Goal: Task Accomplishment & Management: Use online tool/utility

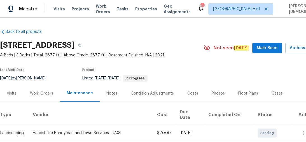
scroll to position [112, 0]
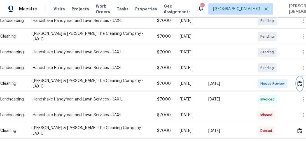
click at [300, 81] on img "button" at bounding box center [299, 83] width 5 height 5
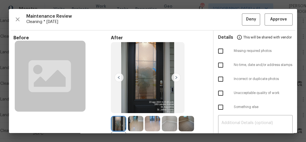
click at [273, 21] on div at bounding box center [153, 71] width 288 height 124
drag, startPoint x: 281, startPoint y: 22, endPoint x: 275, endPoint y: 27, distance: 8.1
click at [281, 22] on span "Approve" at bounding box center [278, 19] width 17 height 7
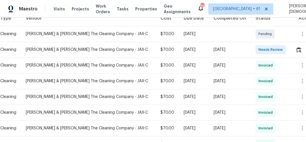
scroll to position [67, 0]
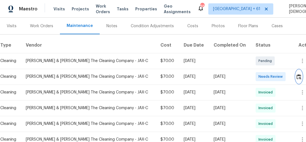
click at [298, 71] on button "button" at bounding box center [299, 76] width 6 height 13
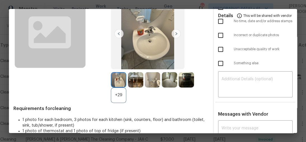
scroll to position [90, 0]
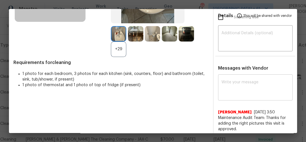
click at [233, 88] on textarea at bounding box center [256, 88] width 68 height 16
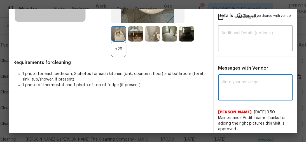
paste textarea "Maintenance Audit Team: Hello! Unfortunately, this cleaning visit completed on …"
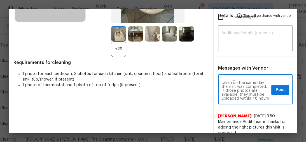
scroll to position [0, 0]
type textarea "Maintenance Audit Team: Hello! Unfortunately, this cleaning visit completed on …"
click at [237, 41] on textarea at bounding box center [256, 39] width 68 height 16
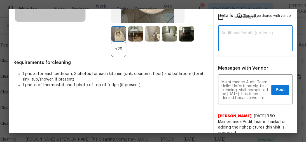
paste textarea "Maintenance Audit Team: Hello! Unfortunately, this cleaning visit completed on …"
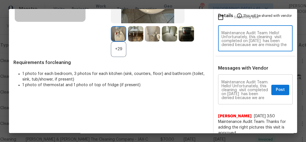
type textarea "Maintenance Audit Team: Hello! Unfortunately, this cleaning visit completed on …"
click at [277, 88] on span "Post" at bounding box center [280, 89] width 9 height 7
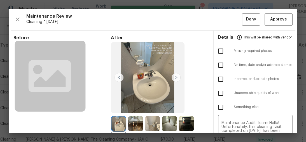
click at [222, 53] on input "checkbox" at bounding box center [221, 51] width 12 height 12
checkbox input "true"
click at [219, 92] on input "checkbox" at bounding box center [221, 93] width 12 height 12
checkbox input "true"
click at [248, 17] on span "Deny" at bounding box center [251, 19] width 10 height 7
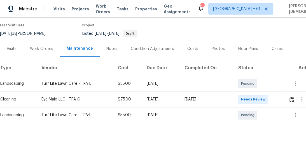
scroll to position [45, 0]
click at [292, 99] on img "button" at bounding box center [292, 98] width 5 height 5
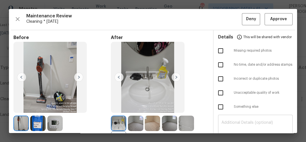
scroll to position [0, 0]
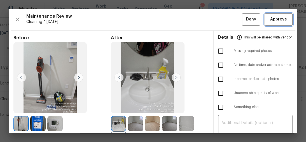
click at [277, 18] on span "Approve" at bounding box center [278, 19] width 17 height 7
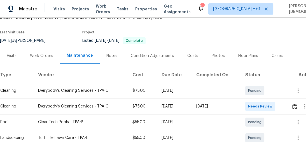
scroll to position [67, 0]
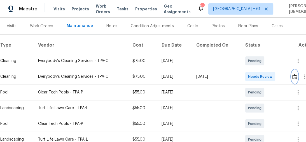
click at [296, 75] on img "button" at bounding box center [294, 76] width 5 height 5
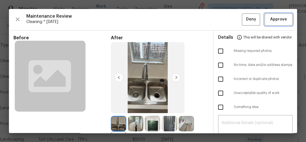
click at [280, 18] on span "Approve" at bounding box center [278, 19] width 17 height 7
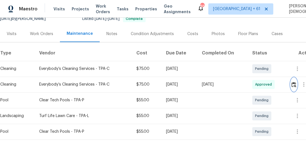
scroll to position [22, 0]
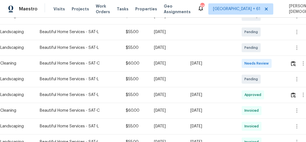
scroll to position [112, 0]
click at [294, 63] on button "button" at bounding box center [293, 62] width 6 height 13
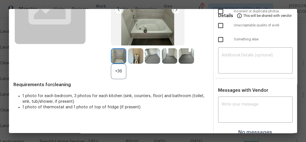
scroll to position [0, 0]
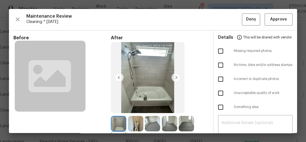
click at [274, 25] on div "Maintenance Review Cleaning * Mon, Aug 18 Deny Approve Before After +36 Require…" at bounding box center [153, 71] width 288 height 124
click at [274, 22] on span "Approve" at bounding box center [278, 19] width 17 height 7
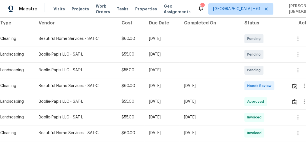
scroll to position [90, 0]
click at [291, 85] on td at bounding box center [302, 86] width 30 height 16
click at [294, 83] on img "button" at bounding box center [294, 85] width 5 height 5
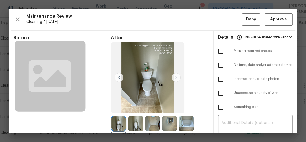
scroll to position [0, 0]
click at [265, 20] on button "Approve" at bounding box center [279, 19] width 28 height 12
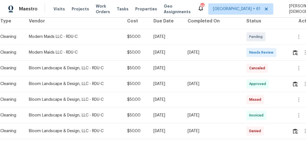
scroll to position [67, 0]
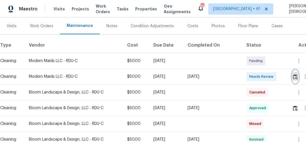
click at [294, 74] on img "button" at bounding box center [295, 76] width 5 height 5
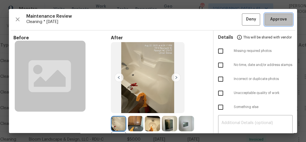
drag, startPoint x: 274, startPoint y: 20, endPoint x: 237, endPoint y: 20, distance: 36.7
click at [274, 20] on span "Approve" at bounding box center [278, 19] width 17 height 7
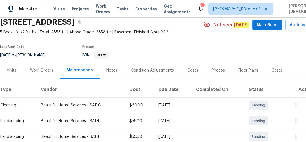
scroll to position [45, 0]
